Goal: Information Seeking & Learning: Learn about a topic

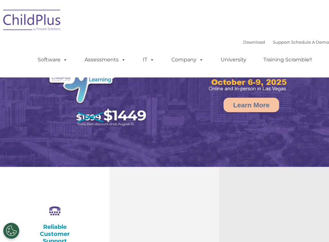
select select "MEDIUM"
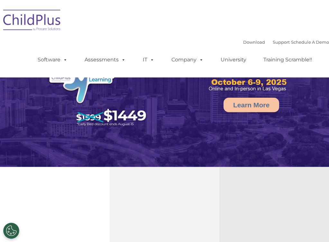
select select "MEDIUM"
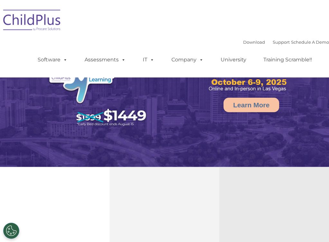
select select "MEDIUM"
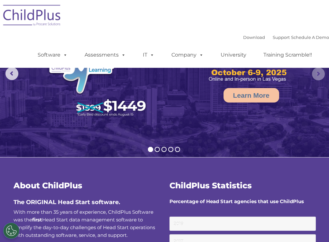
click at [317, 75] on rs-arrow at bounding box center [318, 74] width 13 height 13
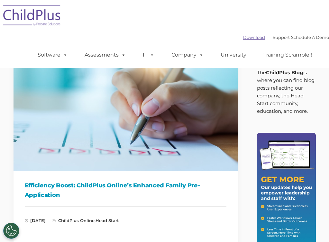
click at [243, 38] on link "Download" at bounding box center [254, 37] width 22 height 5
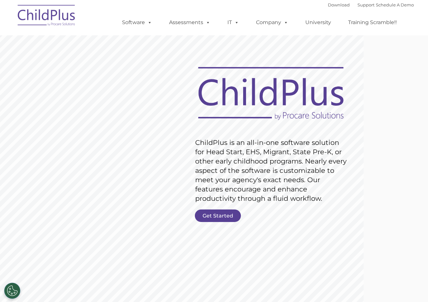
drag, startPoint x: 386, startPoint y: 119, endPoint x: 390, endPoint y: 163, distance: 44.9
click at [390, 163] on rs-fullwidth-wrap "Request Pricing ChildPlus is an all-in-one software solution for Head Start, EH…" at bounding box center [213, 163] width 389 height 280
click at [223, 215] on link "Get Started" at bounding box center [218, 216] width 46 height 13
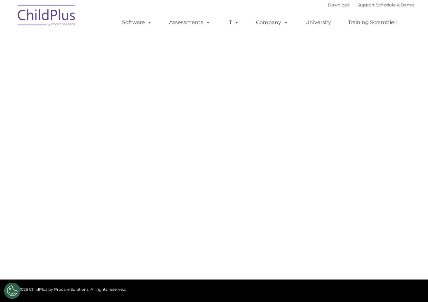
select select "MEDIUM"
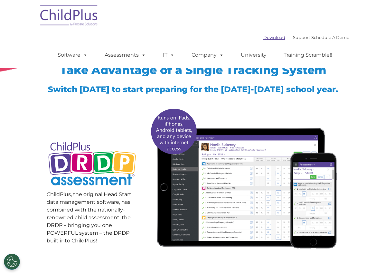
click at [263, 39] on link "Download" at bounding box center [274, 37] width 22 height 5
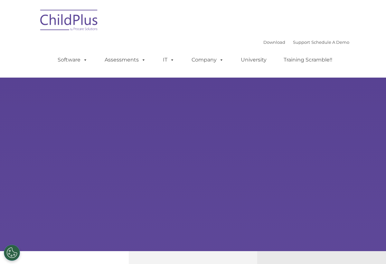
type input ""
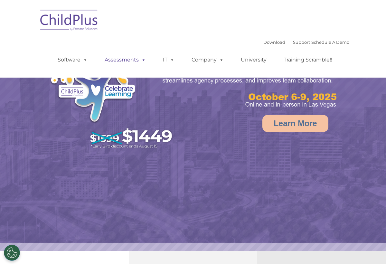
select select "MEDIUM"
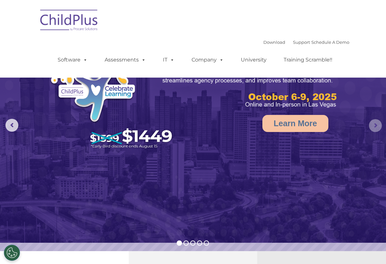
click at [376, 128] on rs-arrow at bounding box center [375, 125] width 13 height 13
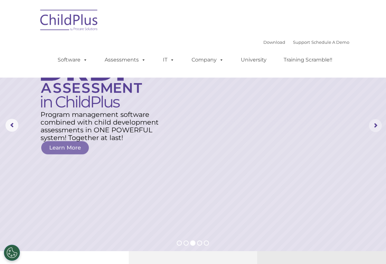
click at [376, 128] on rs-arrow at bounding box center [375, 125] width 13 height 13
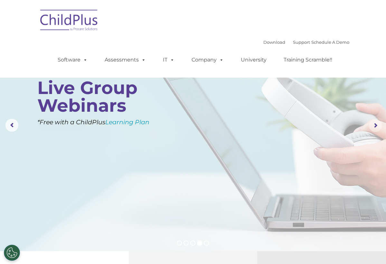
click at [376, 128] on rs-arrow at bounding box center [375, 125] width 13 height 13
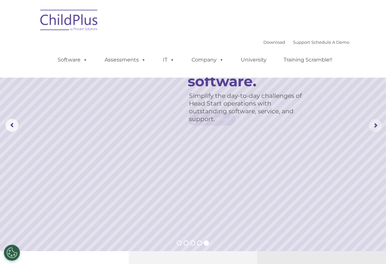
click at [376, 128] on rs-arrow at bounding box center [375, 125] width 13 height 13
